Goal: Transaction & Acquisition: Purchase product/service

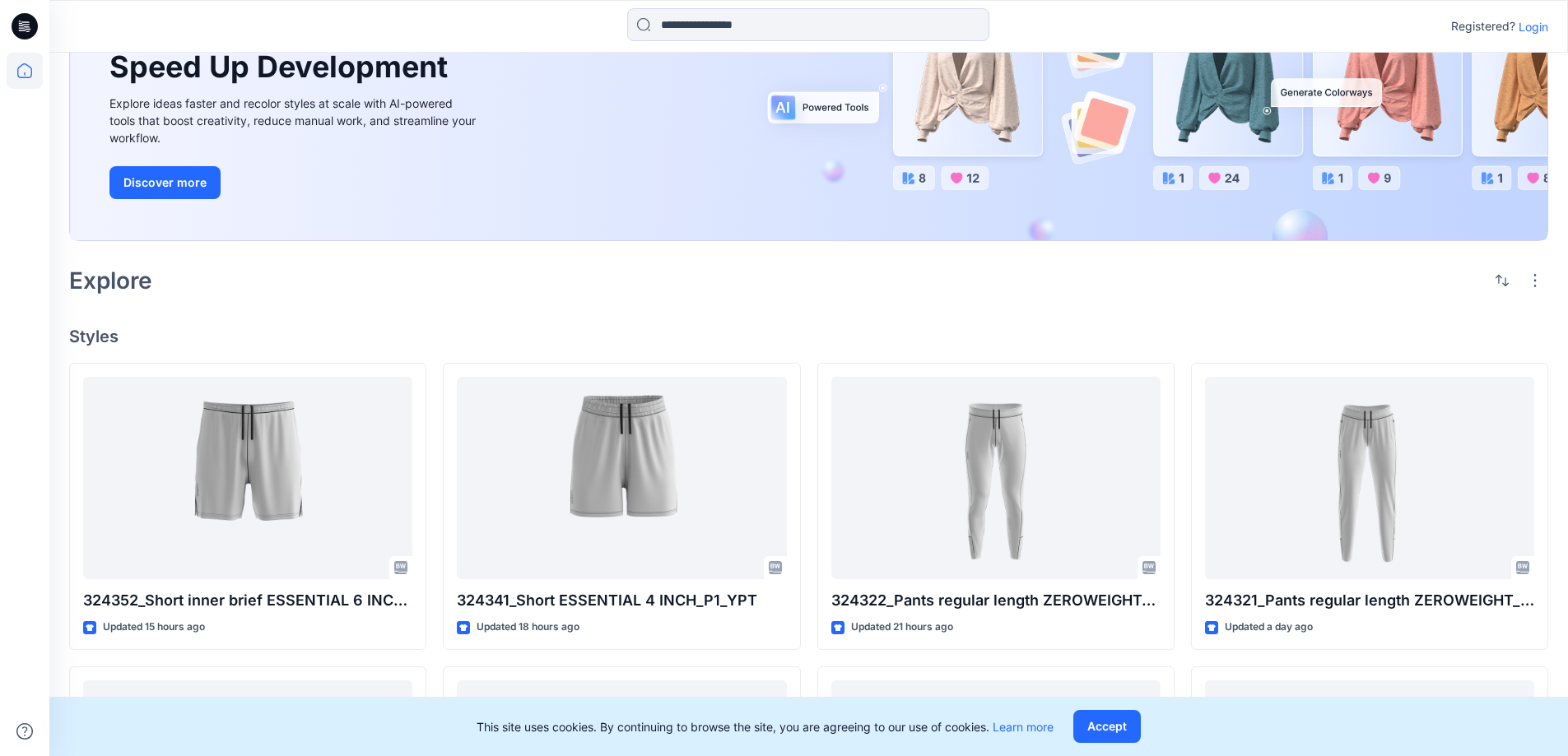
scroll to position [330, 0]
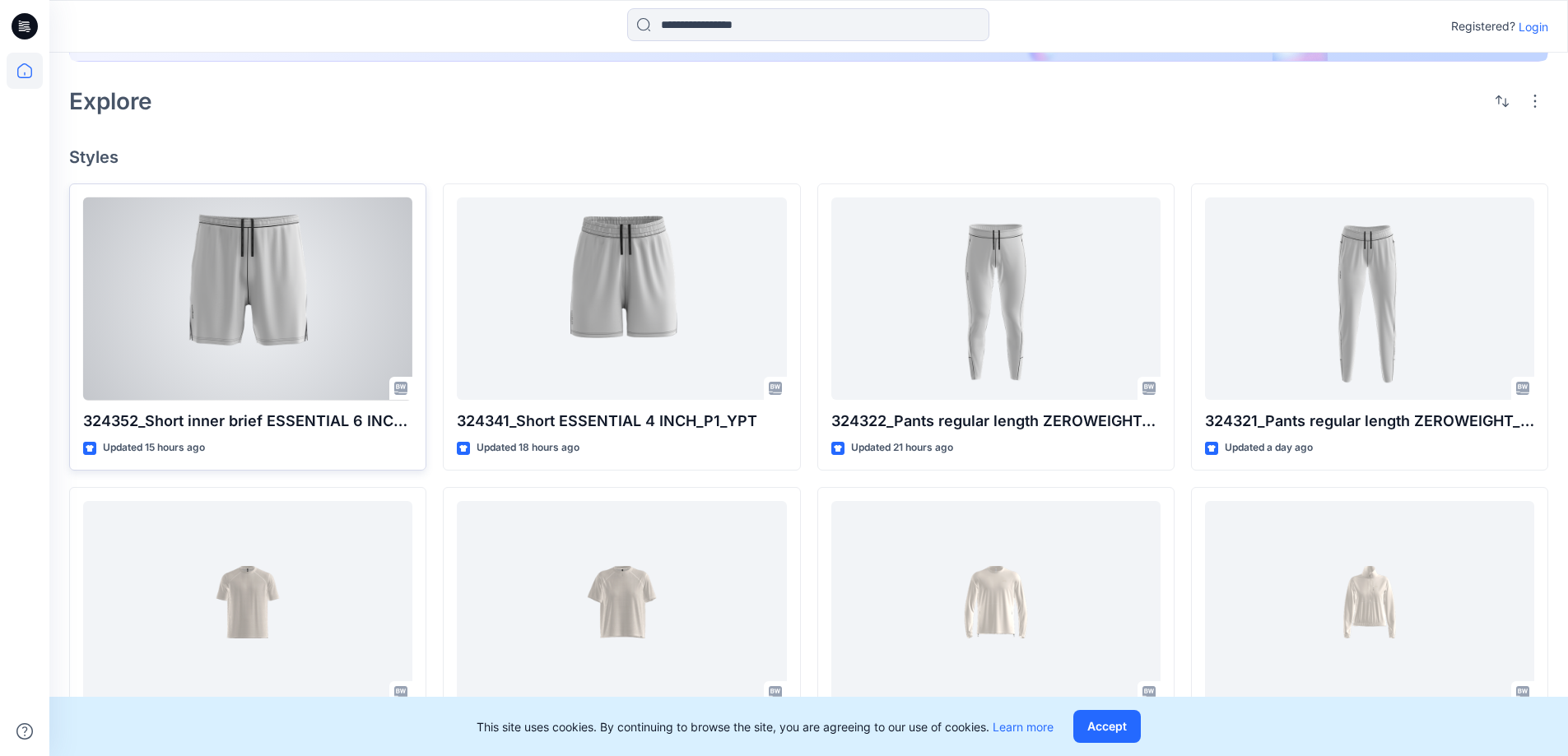
click at [302, 248] on div at bounding box center [247, 299] width 330 height 203
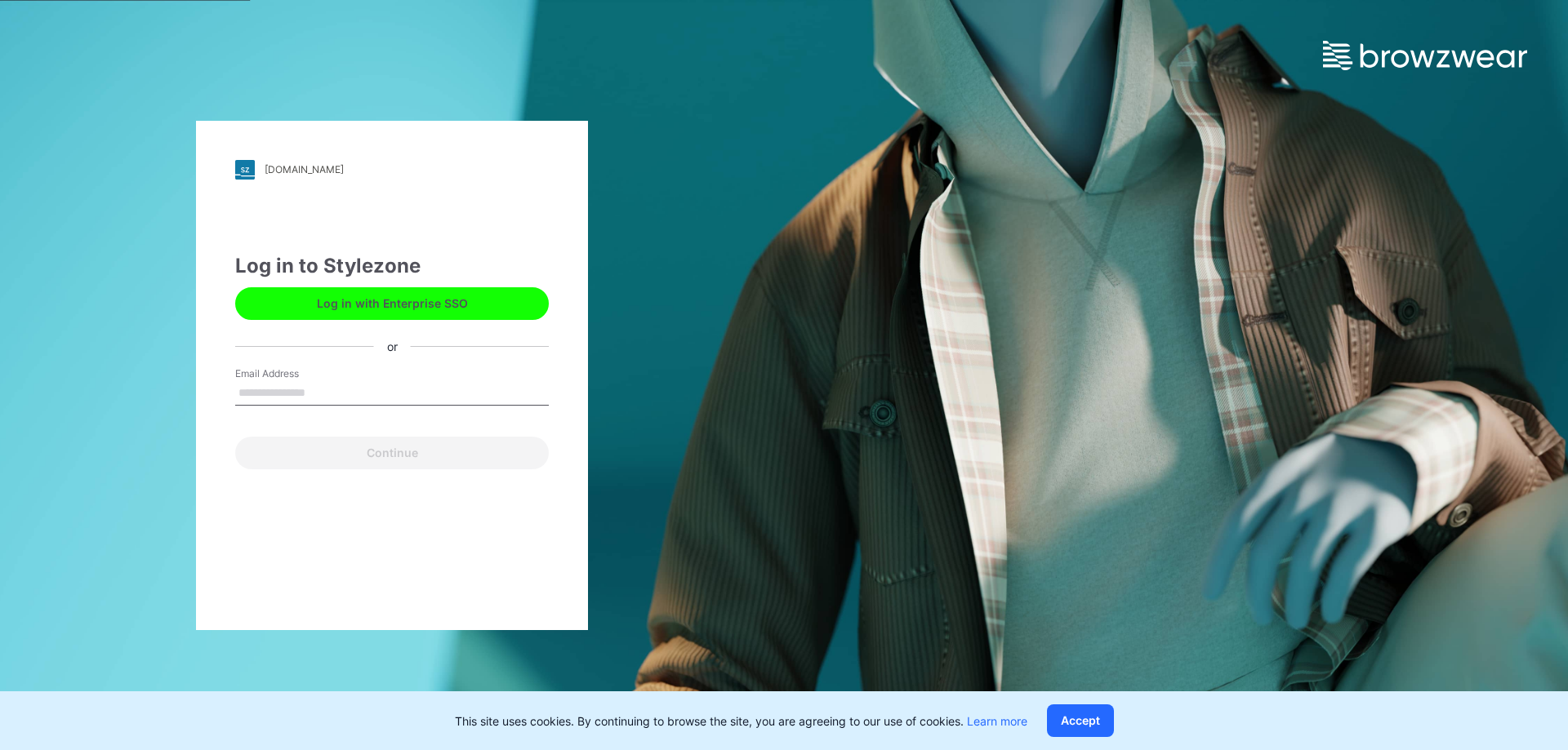
click at [373, 399] on input "Email Address" at bounding box center [392, 393] width 314 height 24
type input "**********"
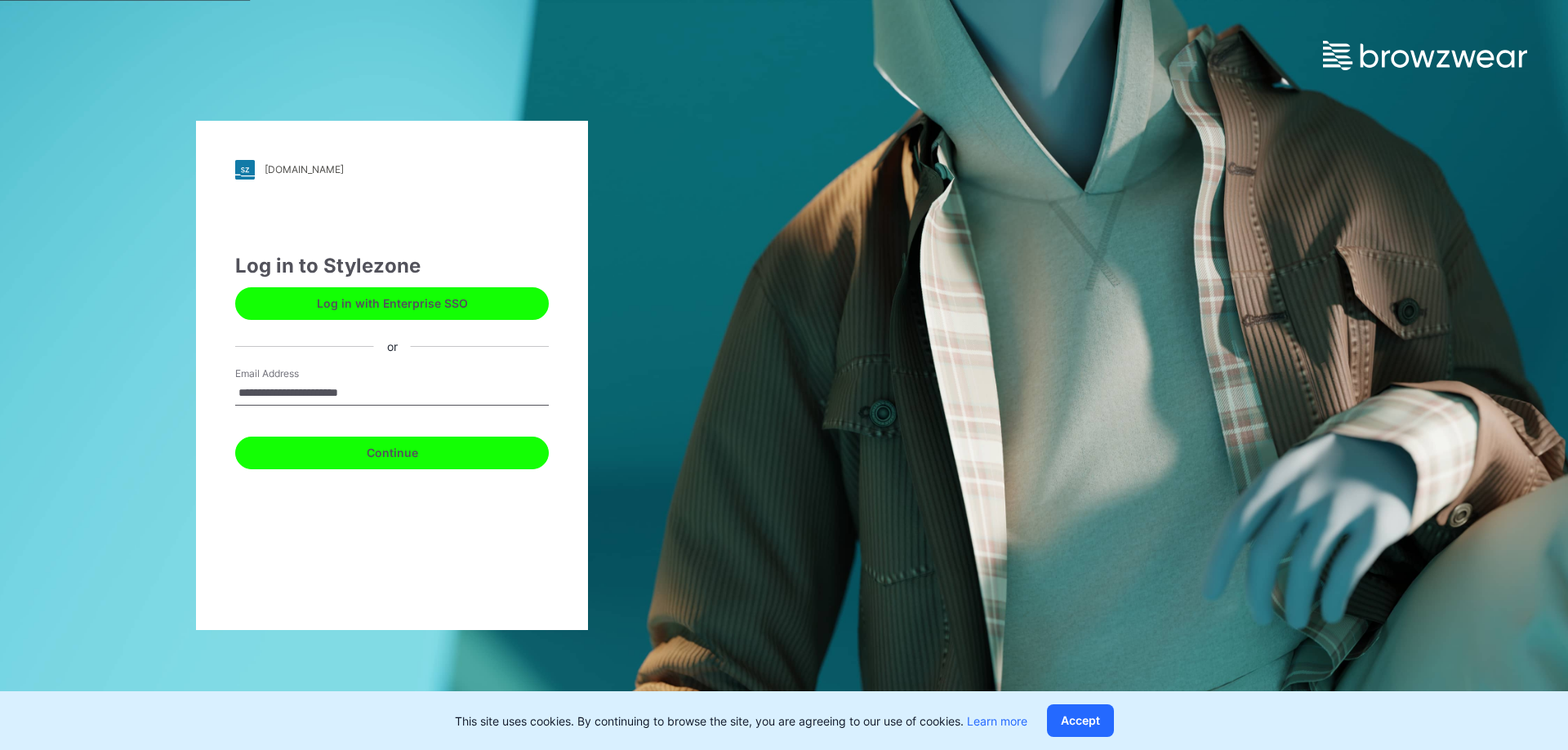
click at [478, 456] on button "Continue" at bounding box center [392, 453] width 314 height 32
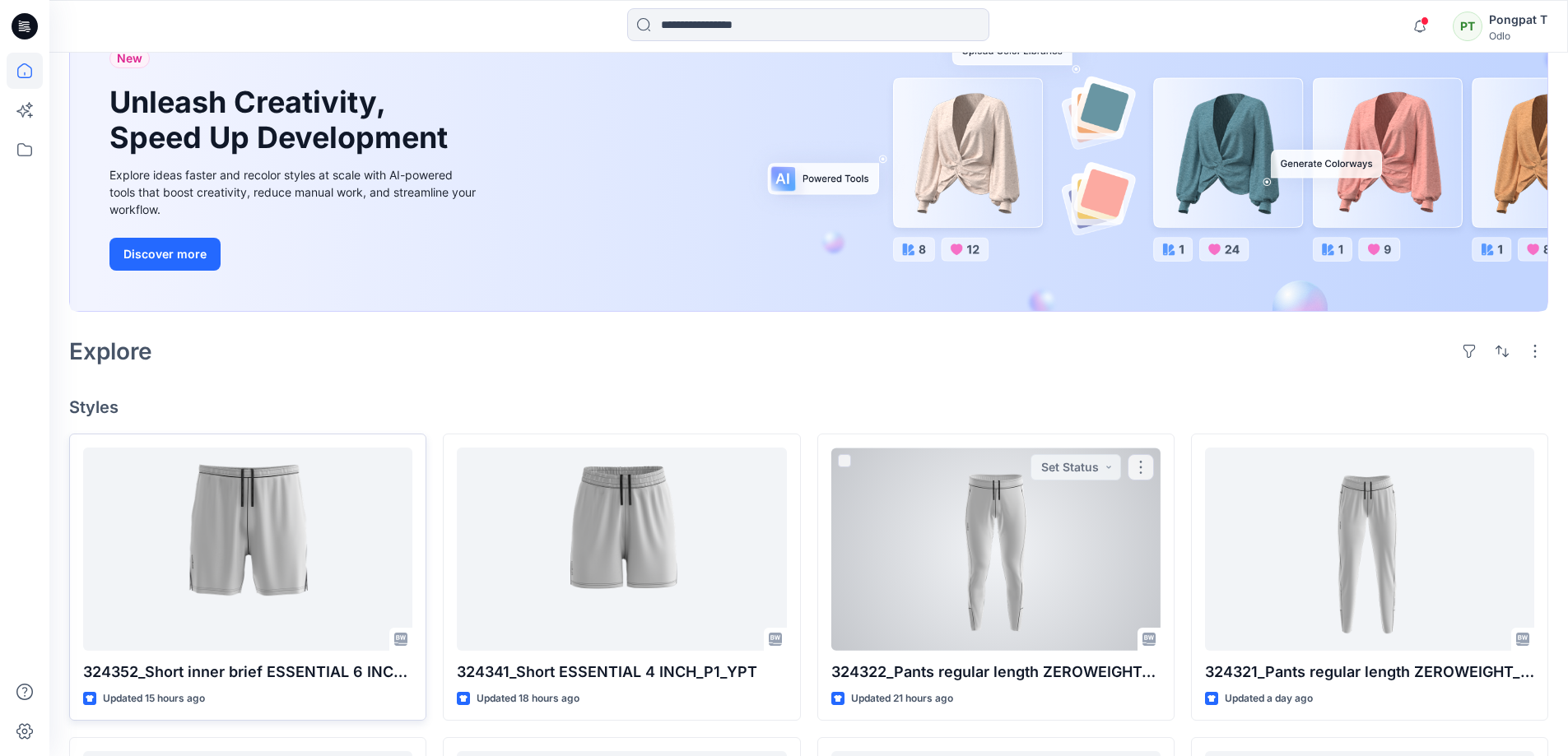
scroll to position [247, 0]
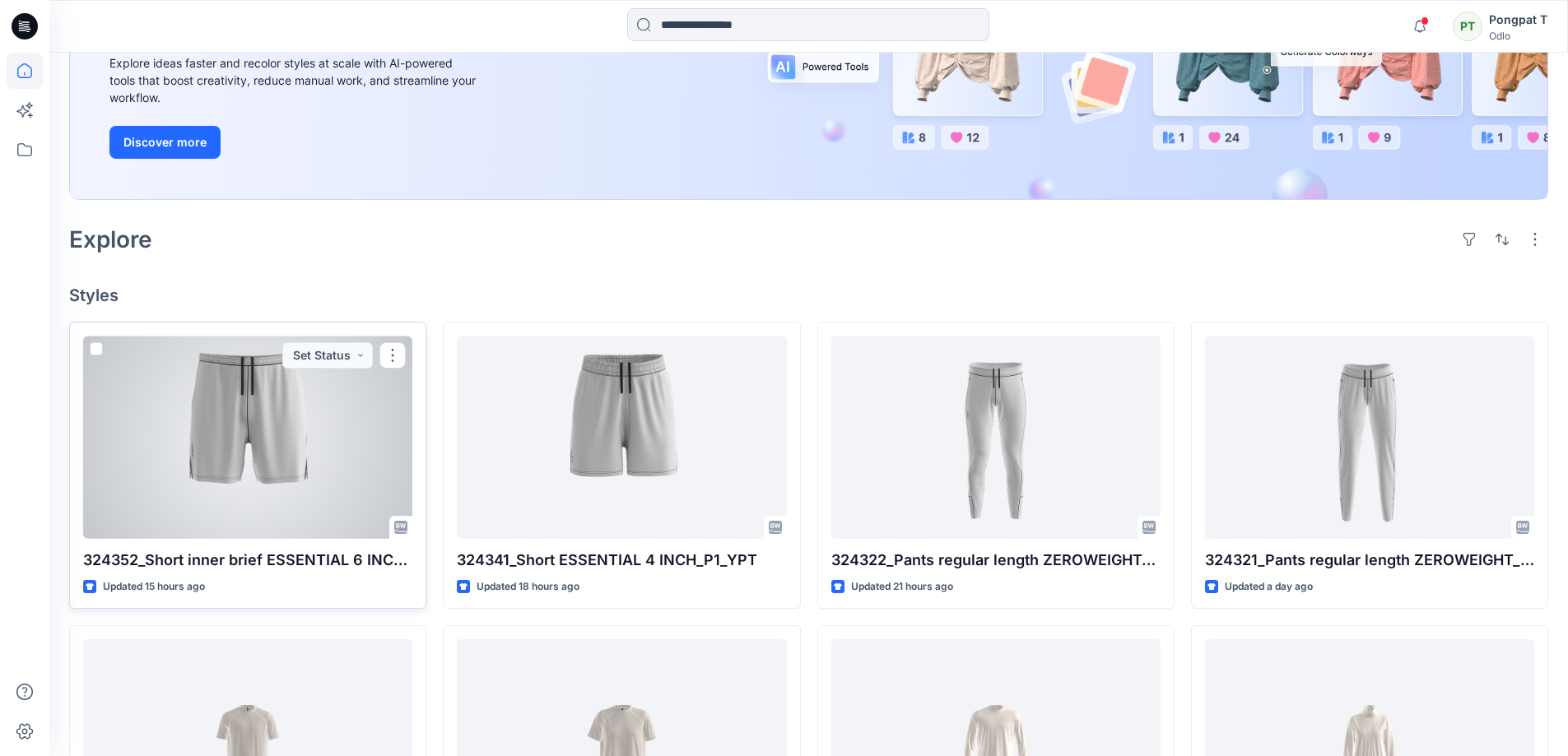
click at [202, 397] on div at bounding box center [247, 437] width 330 height 203
